Goal: Task Accomplishment & Management: Complete application form

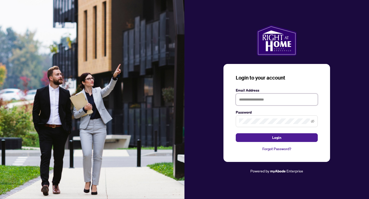
type input "**********"
click at [314, 121] on span at bounding box center [277, 121] width 82 height 12
click at [312, 121] on icon "eye-invisible" at bounding box center [313, 122] width 4 height 4
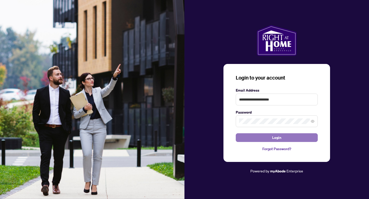
click at [266, 139] on button "Login" at bounding box center [277, 137] width 82 height 9
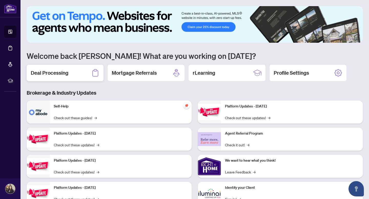
click at [82, 73] on div "Deal Processing" at bounding box center [65, 73] width 77 height 16
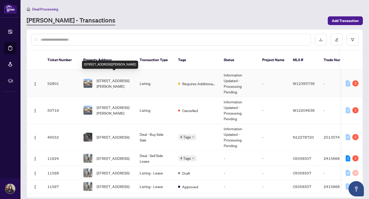
click at [114, 78] on span "[STREET_ADDRESS][PERSON_NAME]" at bounding box center [114, 83] width 35 height 11
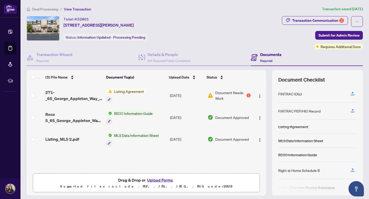
click at [80, 140] on div "Listing_MLS 2.pdf" at bounding box center [73, 139] width 57 height 6
click at [226, 95] on span "Document Needs Work" at bounding box center [230, 95] width 30 height 11
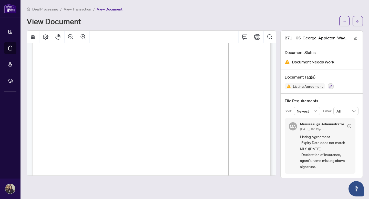
scroll to position [1453, 0]
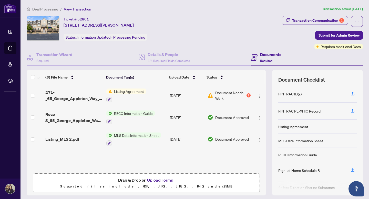
click at [139, 90] on span "Listing Agreement" at bounding box center [129, 92] width 34 height 6
click at [238, 92] on span "Document Needs Work" at bounding box center [230, 95] width 30 height 11
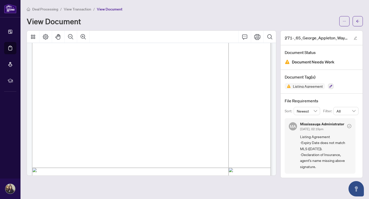
scroll to position [82, 0]
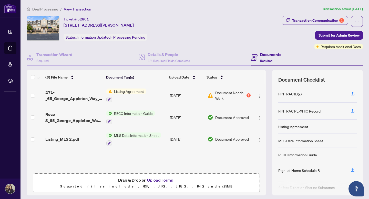
click at [162, 136] on td "MLS Data Information Sheet" at bounding box center [136, 140] width 64 height 22
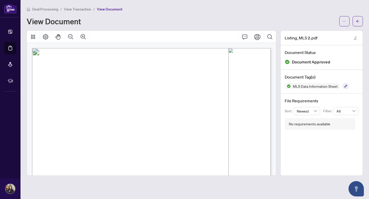
scroll to position [2, 0]
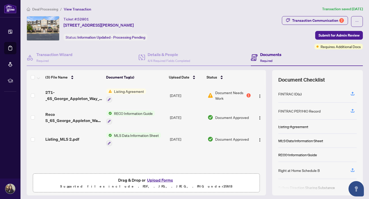
click at [145, 89] on span "Listing Agreement" at bounding box center [129, 92] width 34 height 6
click at [226, 91] on span "Document Needs Work" at bounding box center [230, 95] width 30 height 11
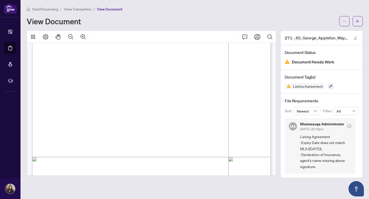
scroll to position [88, 0]
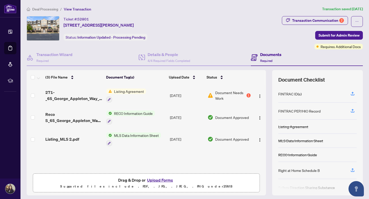
click at [141, 136] on span "MLS Data Information Sheet" at bounding box center [136, 136] width 49 height 6
click at [226, 138] on span "Document Approved" at bounding box center [232, 139] width 34 height 6
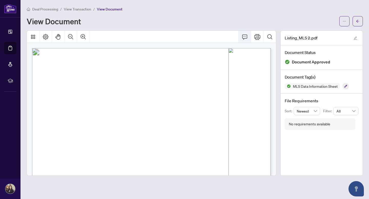
click at [242, 35] on icon "Comment" at bounding box center [244, 37] width 6 height 6
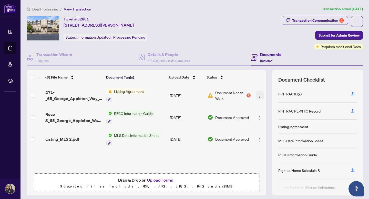
click at [260, 95] on button "button" at bounding box center [260, 95] width 8 height 8
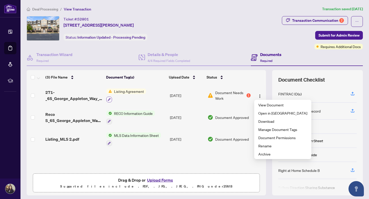
click at [108, 98] on icon "button" at bounding box center [109, 99] width 3 height 3
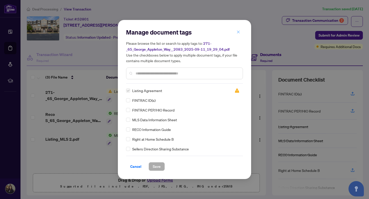
click at [239, 30] on span "button" at bounding box center [238, 32] width 4 height 8
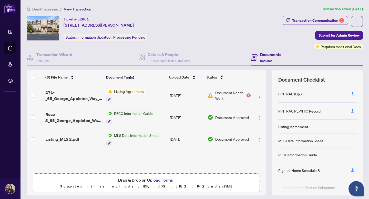
click at [166, 181] on button "Upload Forms" at bounding box center [159, 180] width 29 height 7
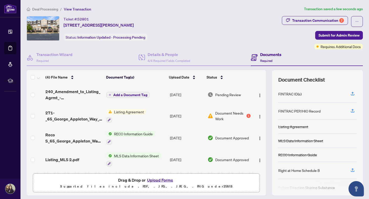
click at [109, 94] on icon "plus" at bounding box center [110, 95] width 3 height 3
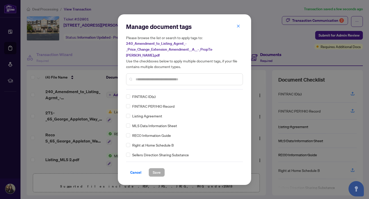
click at [135, 77] on div at bounding box center [184, 79] width 117 height 12
click at [135, 75] on div at bounding box center [184, 79] width 117 height 12
click at [134, 75] on div at bounding box center [184, 79] width 117 height 12
click at [239, 28] on icon "close" at bounding box center [238, 26] width 4 height 4
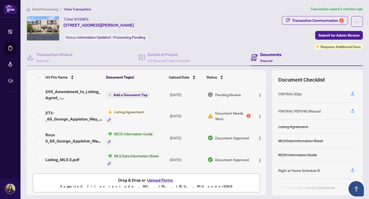
click at [110, 94] on icon "plus" at bounding box center [110, 95] width 3 height 3
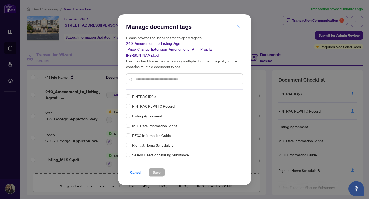
click at [163, 77] on input "text" at bounding box center [186, 80] width 103 height 6
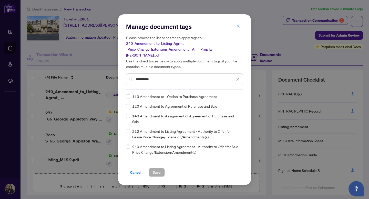
type input "*********"
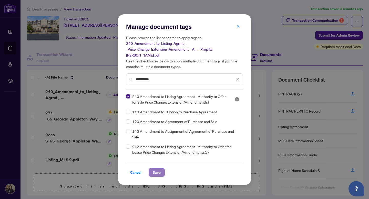
click at [159, 168] on span "Save" at bounding box center [157, 172] width 8 height 8
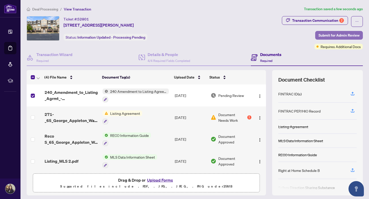
click at [330, 35] on span "Submit for Admin Review" at bounding box center [338, 35] width 41 height 8
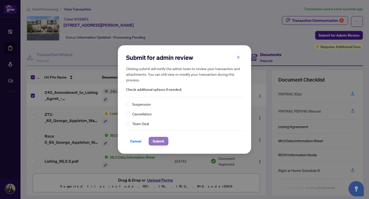
click at [160, 143] on span "Submit" at bounding box center [159, 141] width 12 height 8
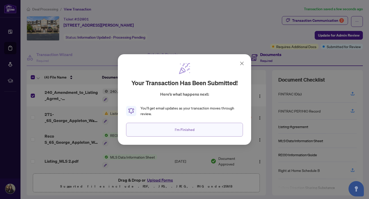
click at [175, 132] on span "I'm Finished" at bounding box center [185, 130] width 20 height 8
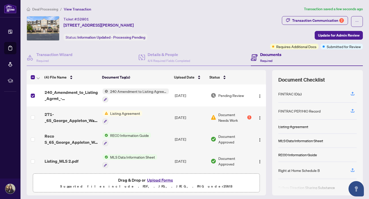
click at [245, 115] on div "Document Needs Work 1" at bounding box center [230, 117] width 41 height 11
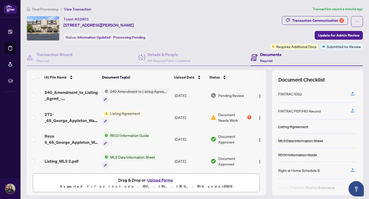
click at [129, 114] on span "Listing Agreement" at bounding box center [125, 114] width 34 height 6
click at [127, 137] on span "Listing Agreement" at bounding box center [116, 138] width 34 height 6
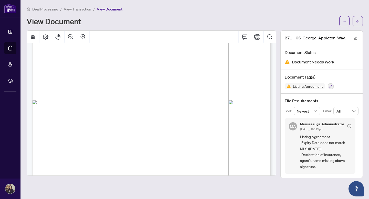
scroll to position [1453, 0]
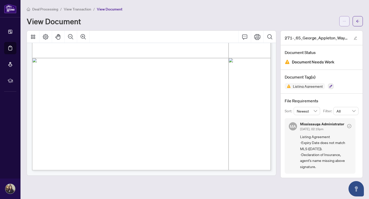
click at [341, 23] on button "button" at bounding box center [344, 21] width 10 height 10
click at [358, 20] on icon "arrow-left" at bounding box center [358, 21] width 4 height 4
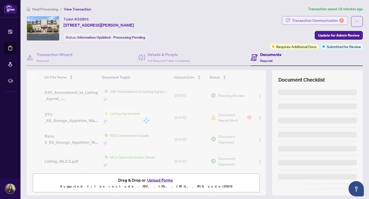
click at [339, 21] on div "Transaction Communication 2" at bounding box center [318, 20] width 52 height 8
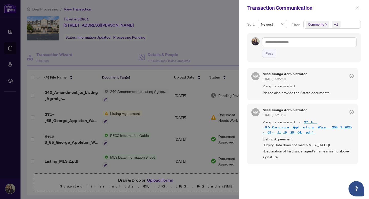
click at [223, 38] on div at bounding box center [184, 99] width 369 height 199
click at [356, 9] on icon "close" at bounding box center [357, 8] width 4 height 4
